Goal: Information Seeking & Learning: Learn about a topic

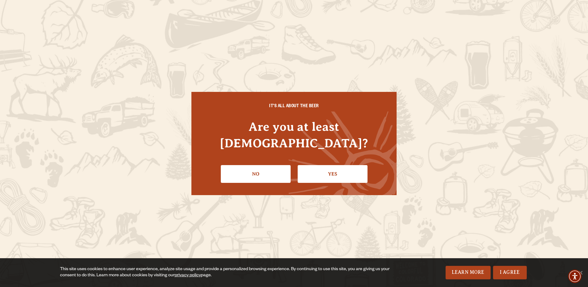
click at [340, 165] on link "Yes" at bounding box center [333, 174] width 70 height 18
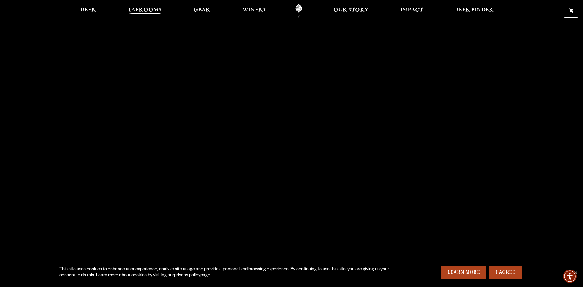
click at [150, 8] on span "Taprooms" at bounding box center [145, 10] width 34 height 5
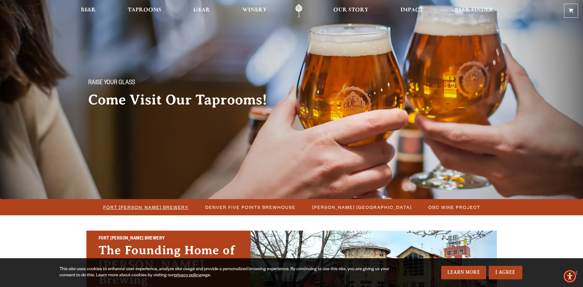
click at [159, 206] on span "Fort [PERSON_NAME] Brewery" at bounding box center [145, 207] width 85 height 9
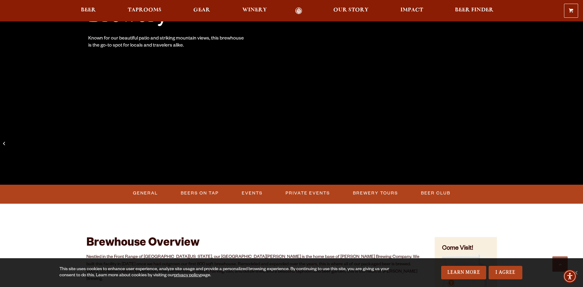
scroll to position [215, 0]
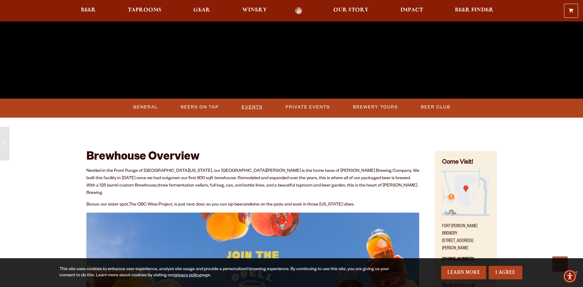
click at [258, 107] on link "Events" at bounding box center [252, 107] width 26 height 14
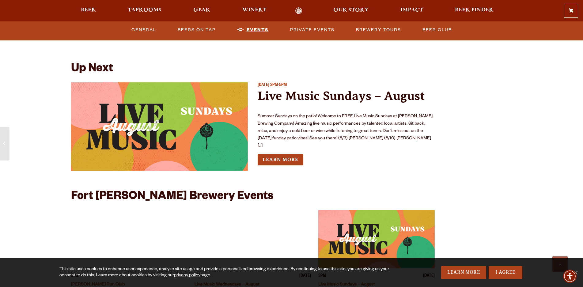
scroll to position [2304, 0]
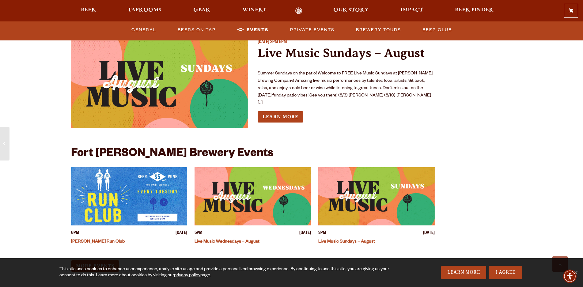
click at [263, 183] on img "View event details" at bounding box center [253, 196] width 116 height 58
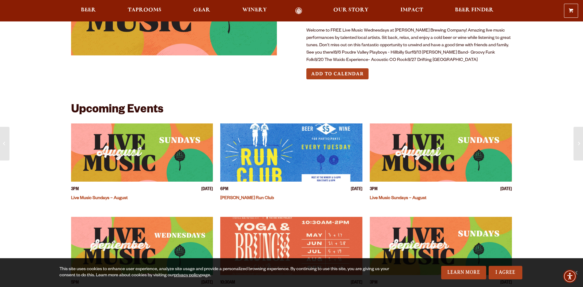
scroll to position [129, 0]
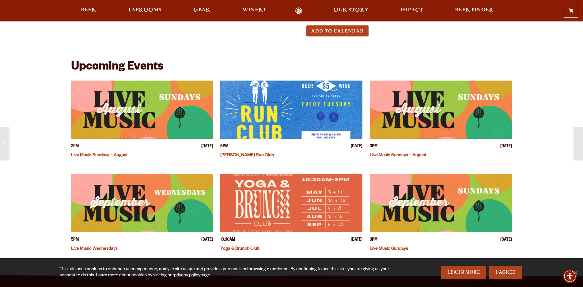
click at [121, 210] on img "View event details" at bounding box center [142, 203] width 142 height 58
